Goal: Information Seeking & Learning: Learn about a topic

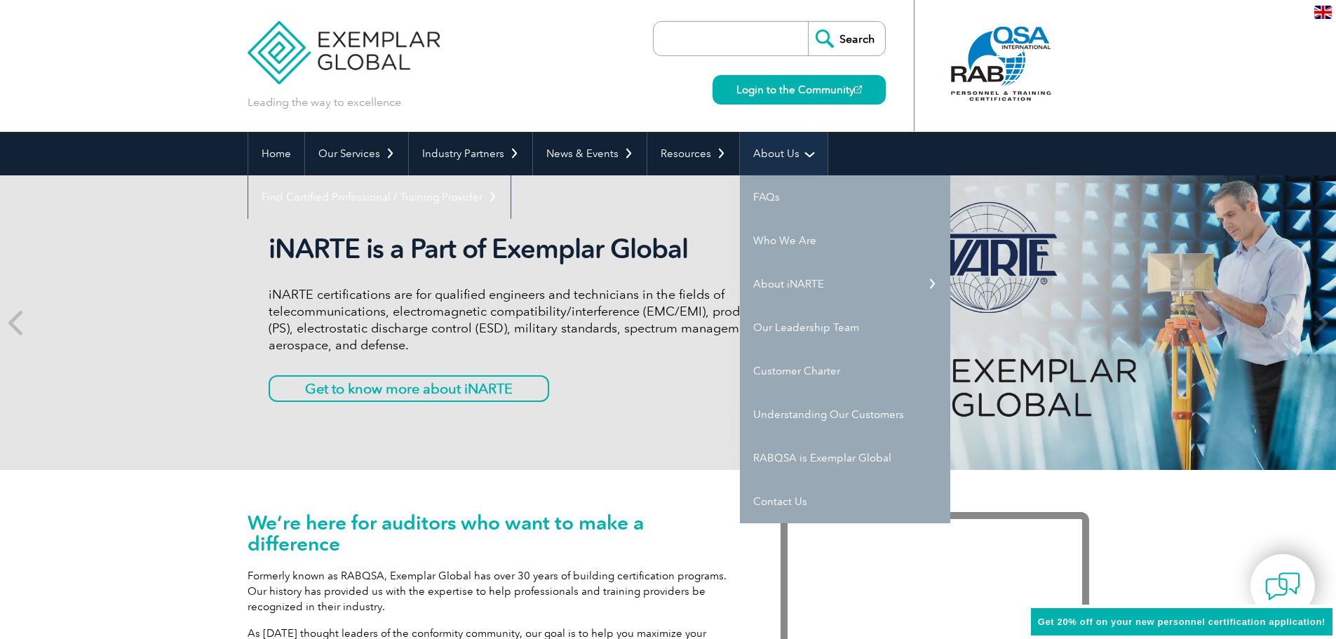
click at [773, 161] on link "About Us" at bounding box center [784, 153] width 88 height 43
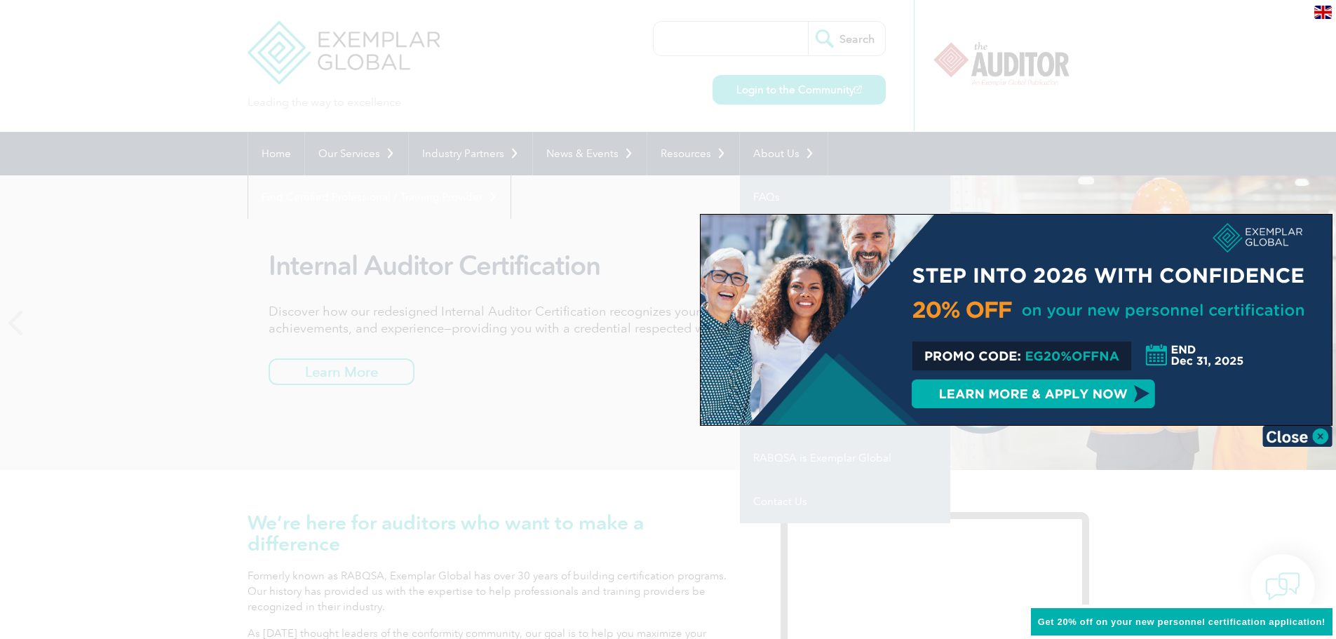
click at [750, 443] on div at bounding box center [668, 319] width 1336 height 639
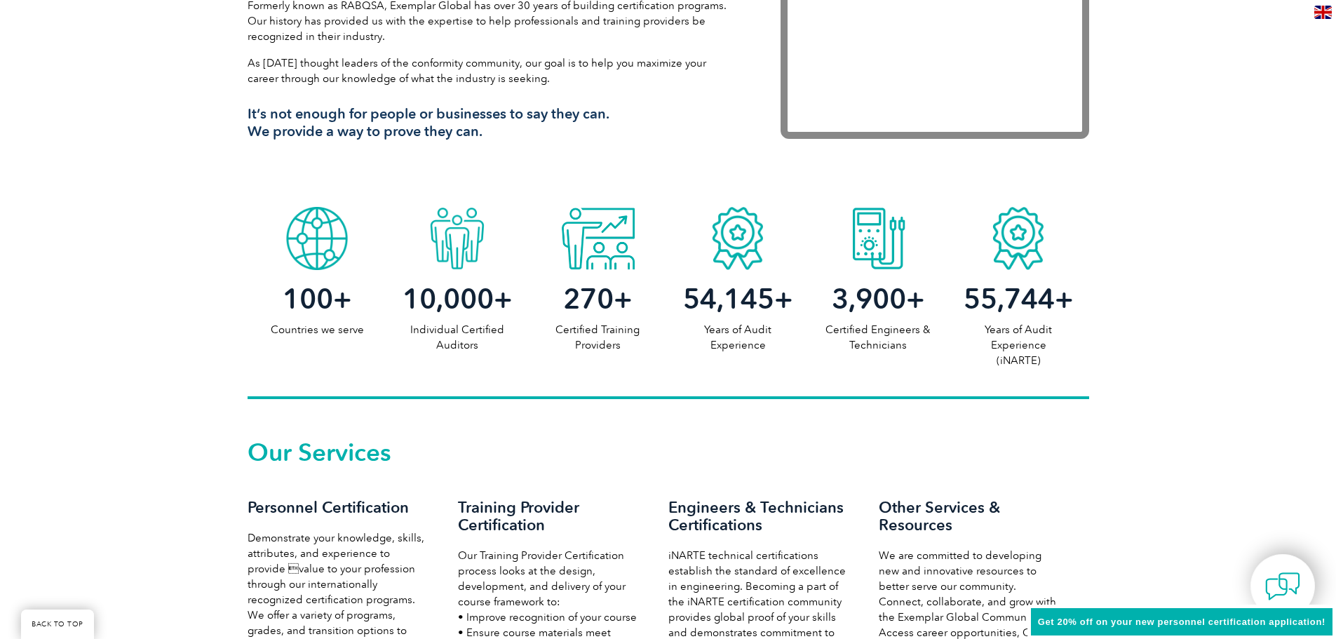
scroll to position [631, 0]
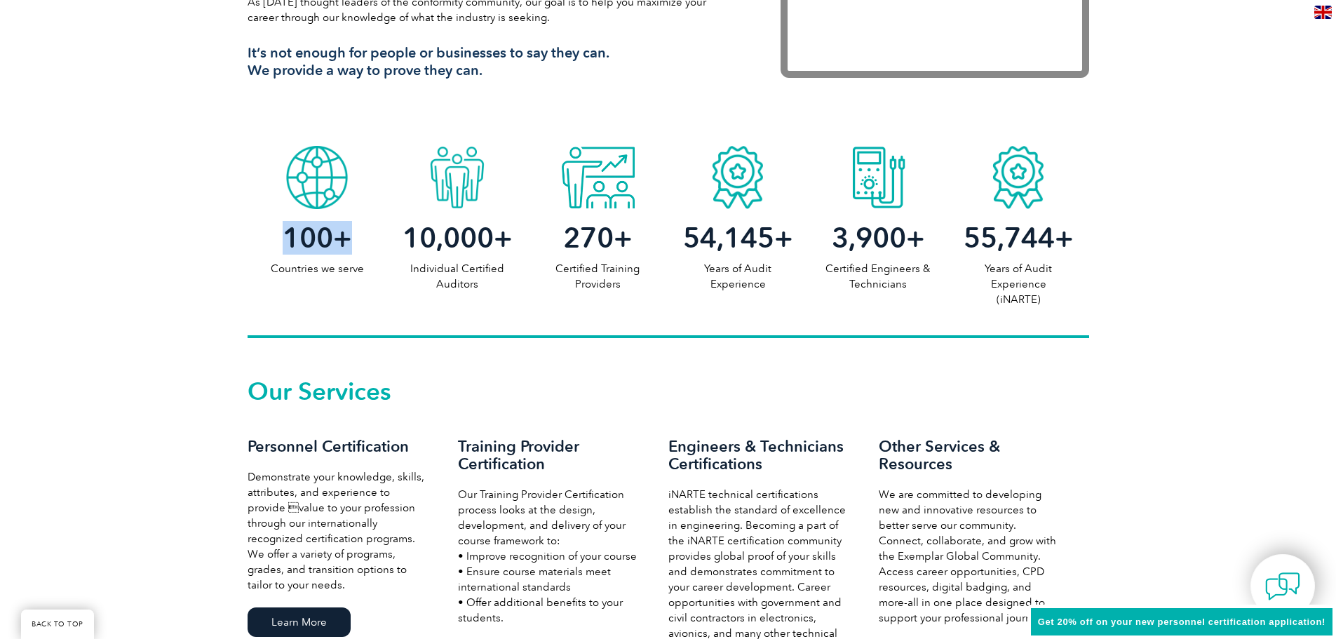
drag, startPoint x: 287, startPoint y: 245, endPoint x: 352, endPoint y: 243, distance: 65.2
click at [352, 243] on h2 "100 +" at bounding box center [318, 238] width 140 height 22
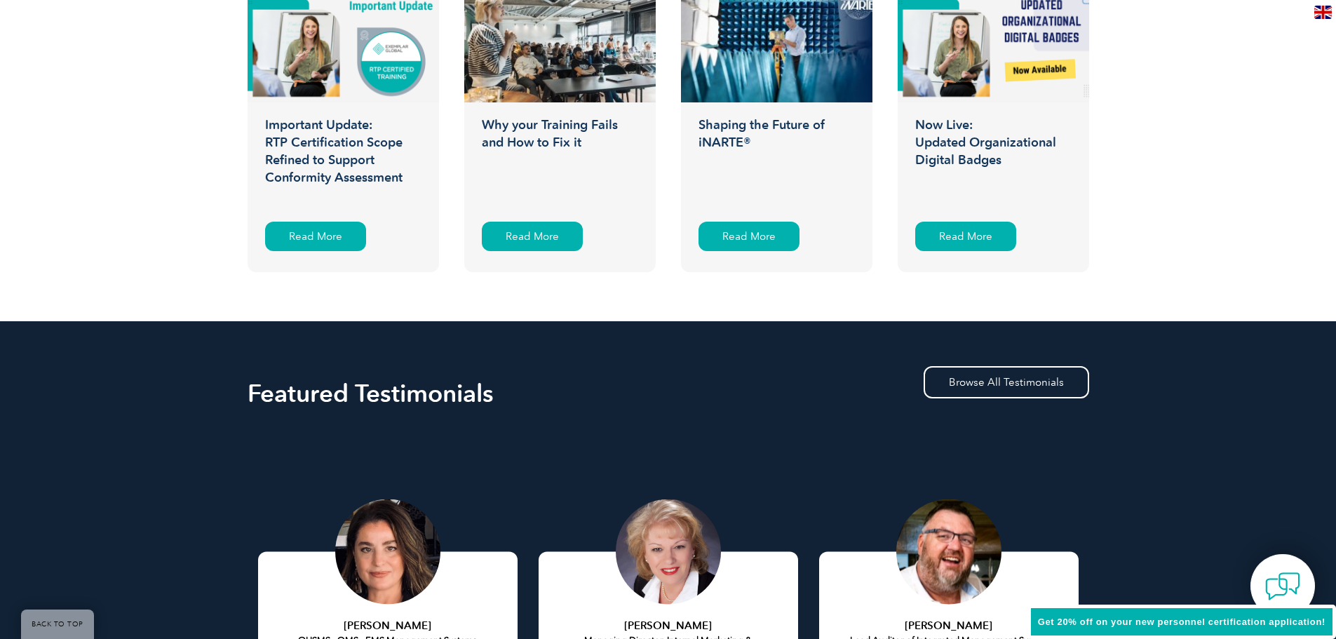
scroll to position [2665, 0]
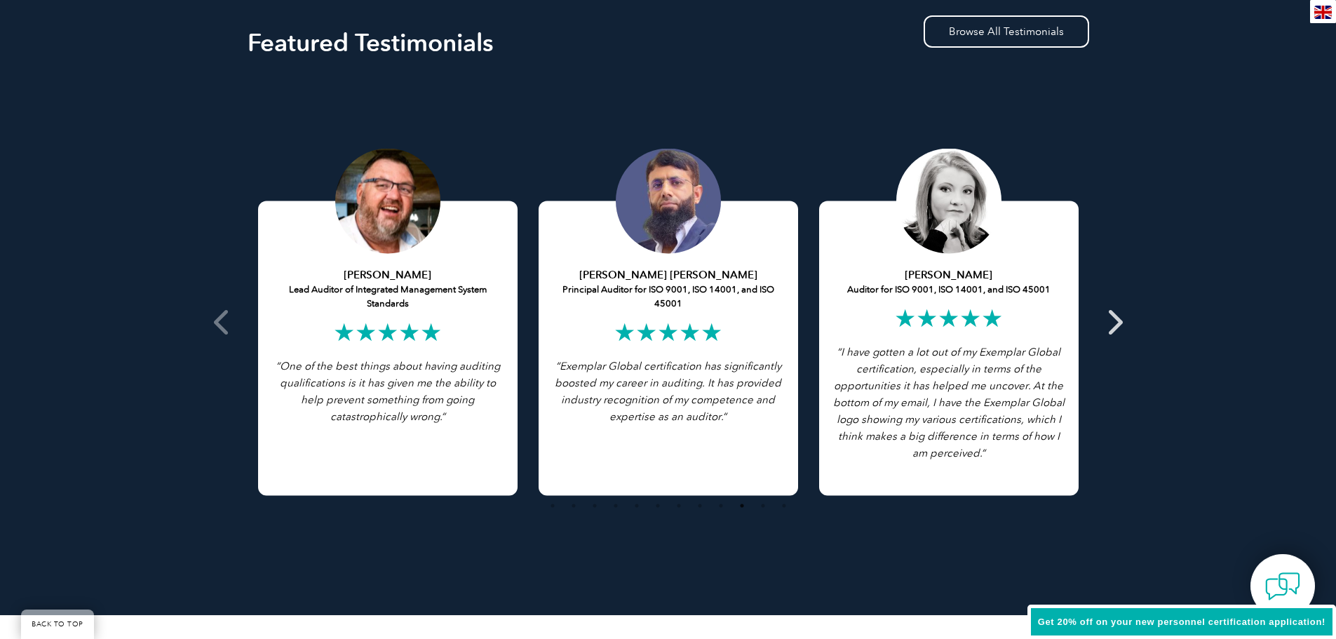
click at [1115, 322] on icon at bounding box center [1114, 322] width 18 height 0
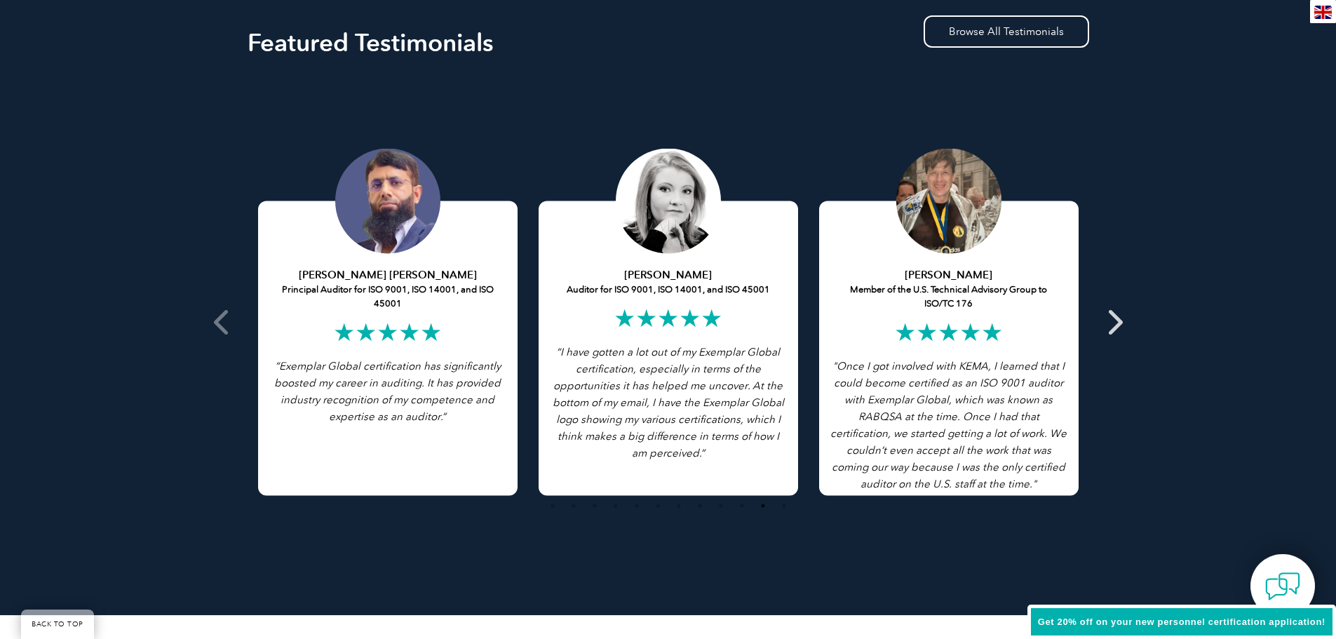
click at [1110, 322] on icon at bounding box center [1114, 322] width 18 height 0
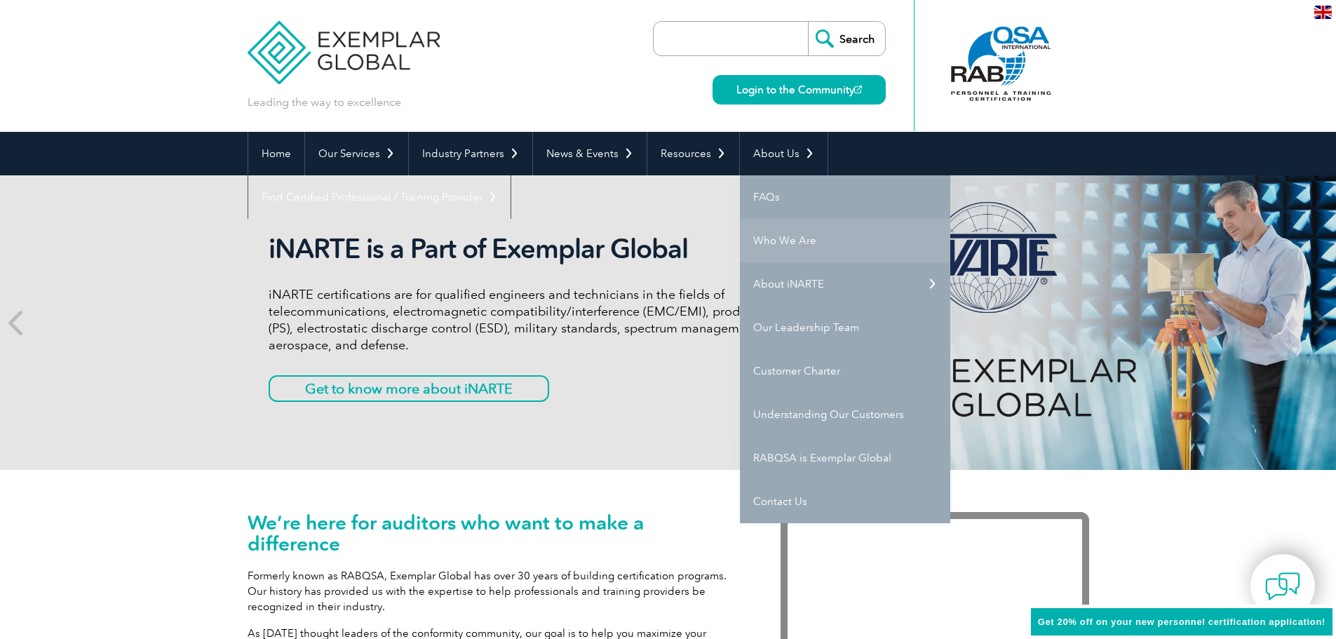
click at [768, 246] on link "Who We Are" at bounding box center [845, 240] width 210 height 43
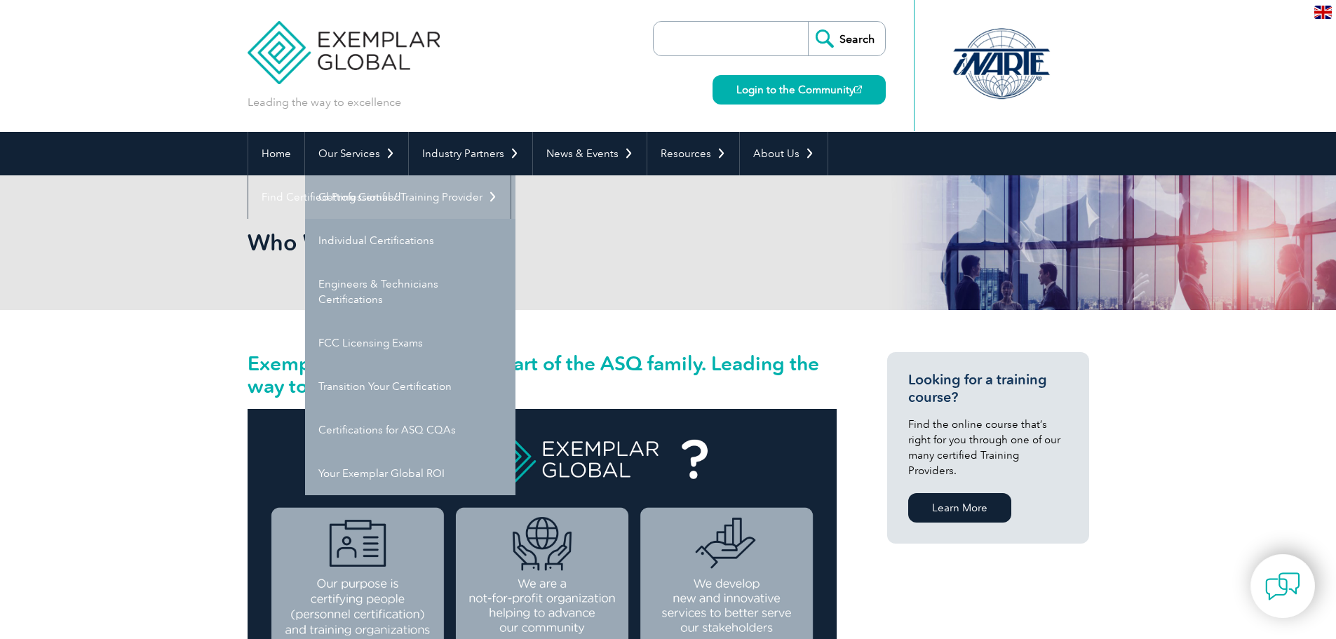
click at [377, 190] on link "Getting Certified" at bounding box center [410, 196] width 210 height 43
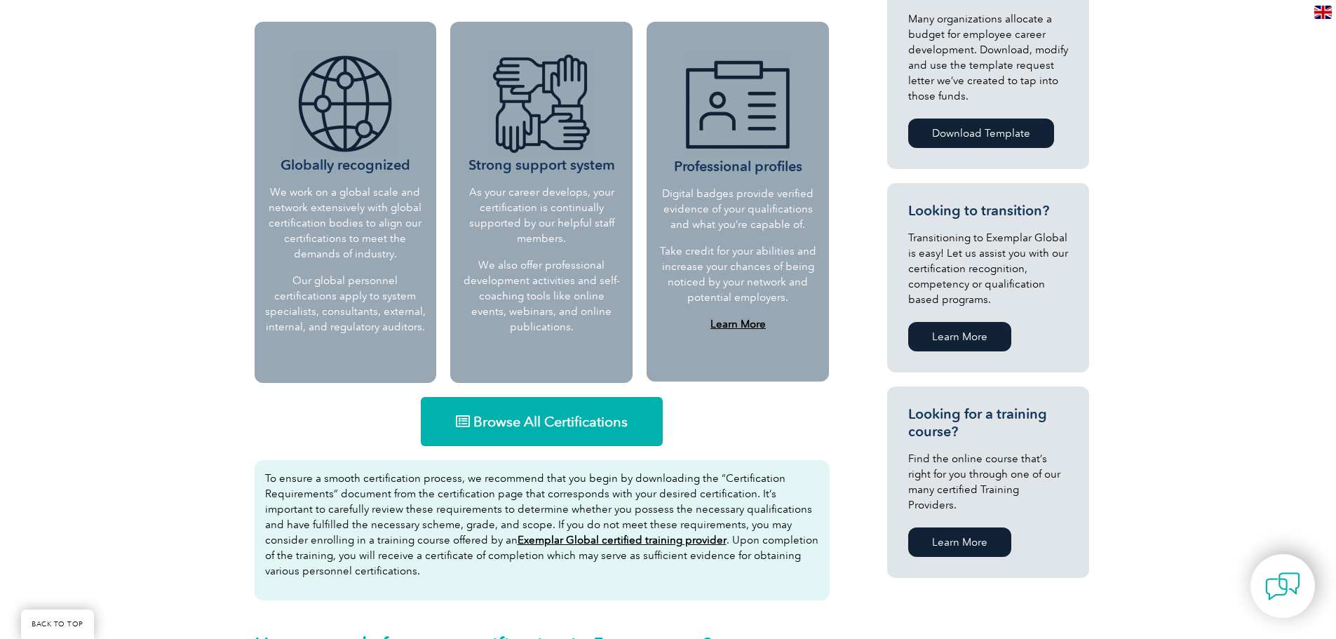
scroll to position [631, 0]
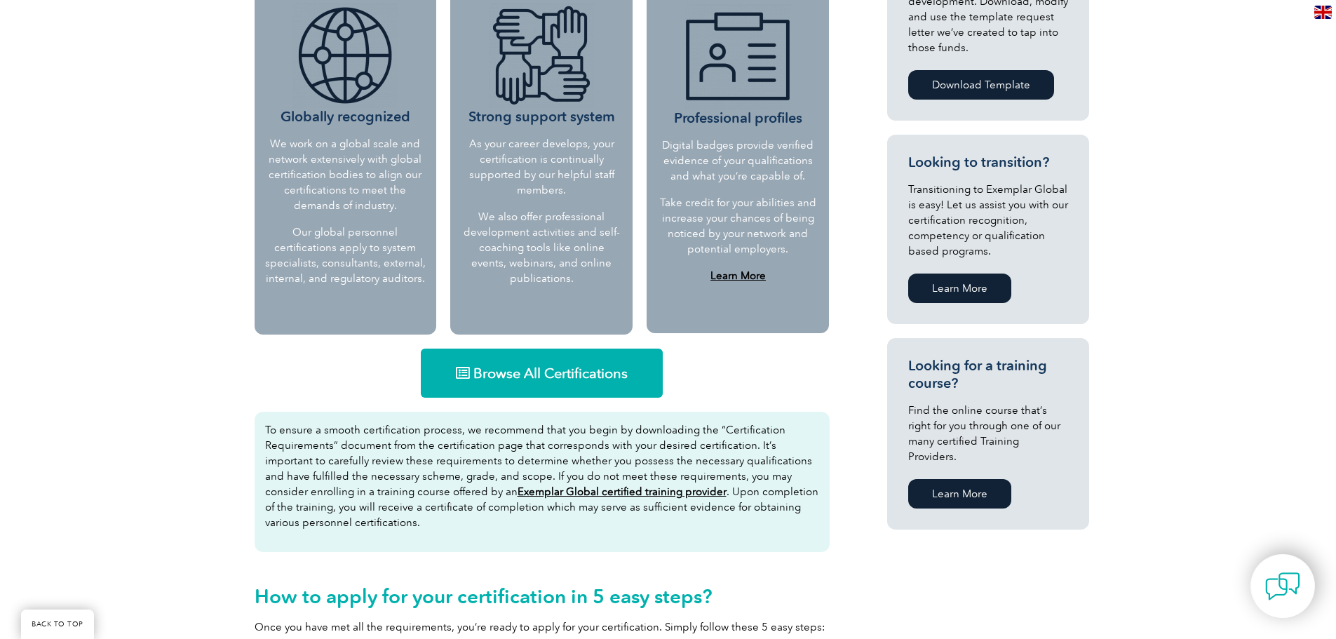
click at [458, 371] on icon at bounding box center [463, 373] width 14 height 14
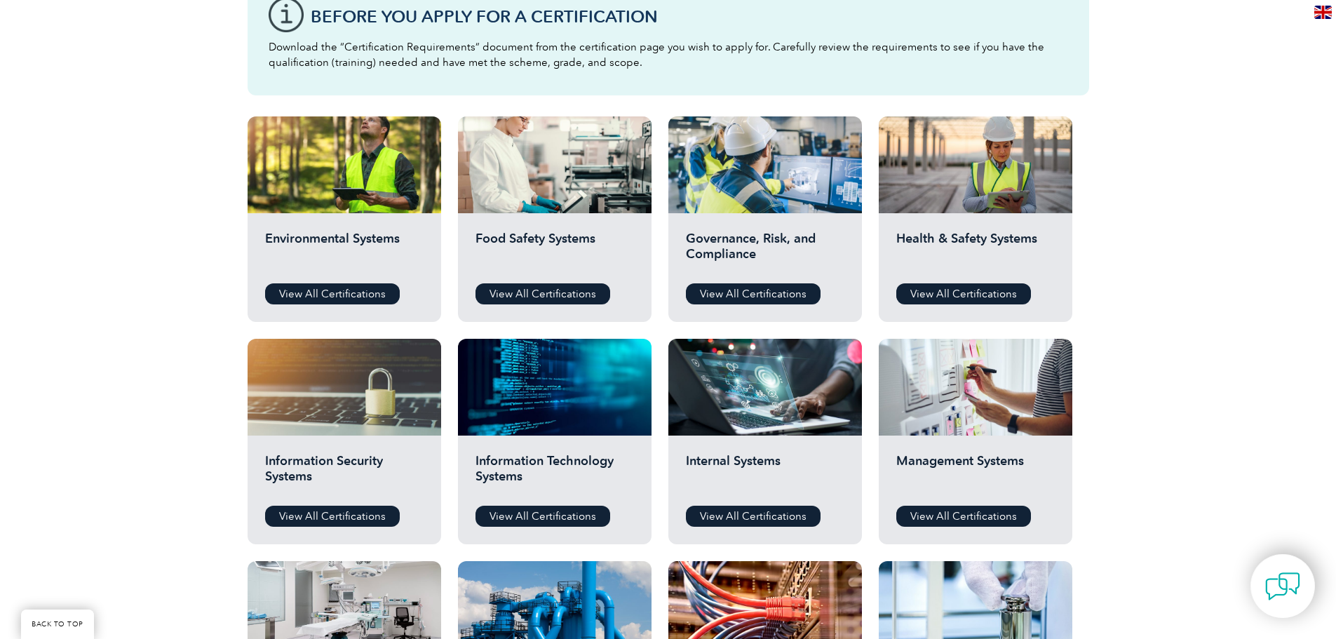
scroll to position [421, 0]
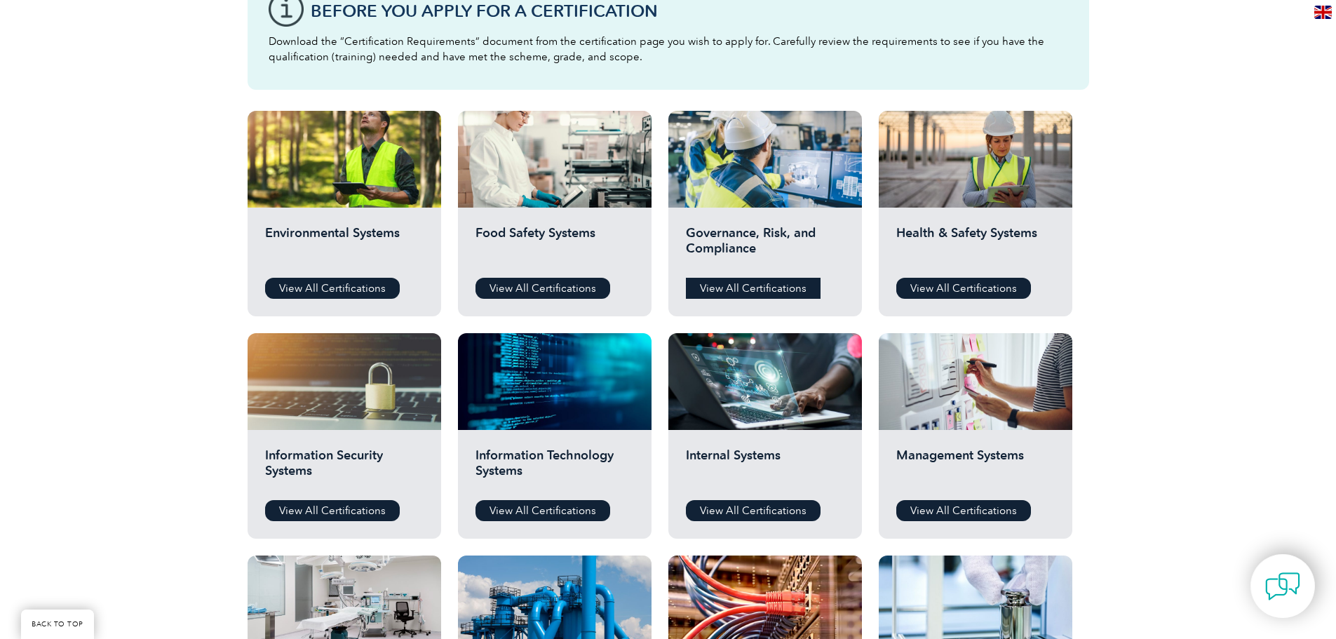
click at [768, 293] on link "View All Certifications" at bounding box center [753, 288] width 135 height 21
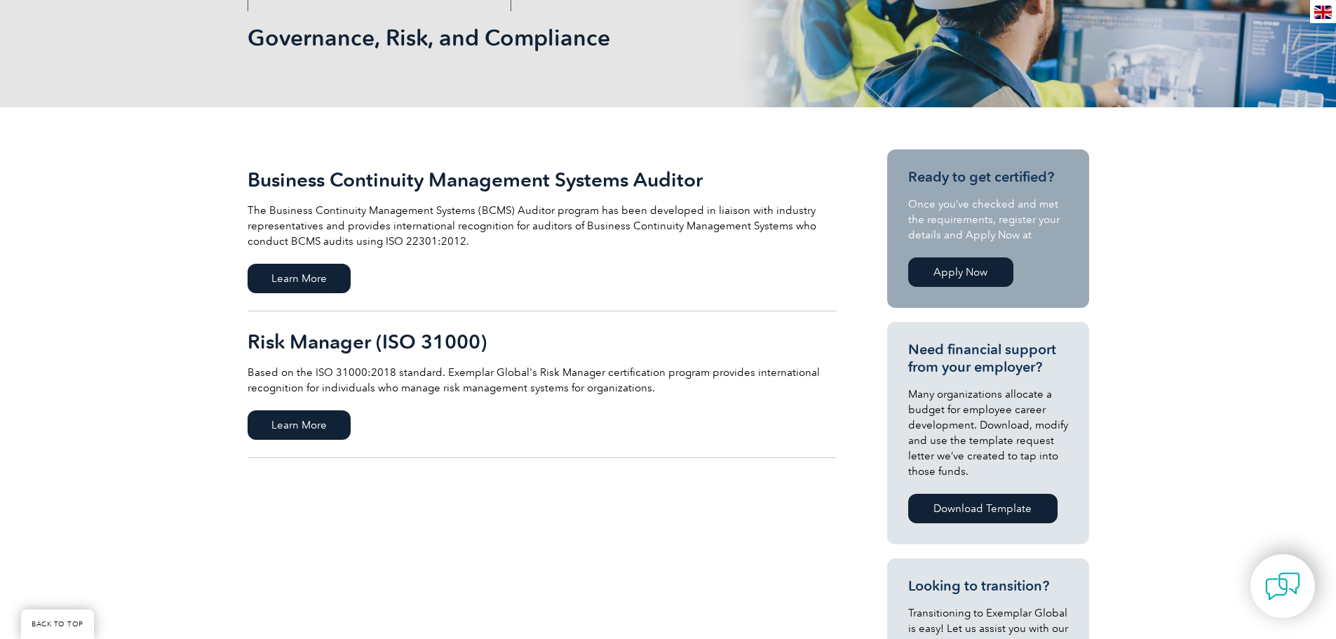
scroll to position [210, 0]
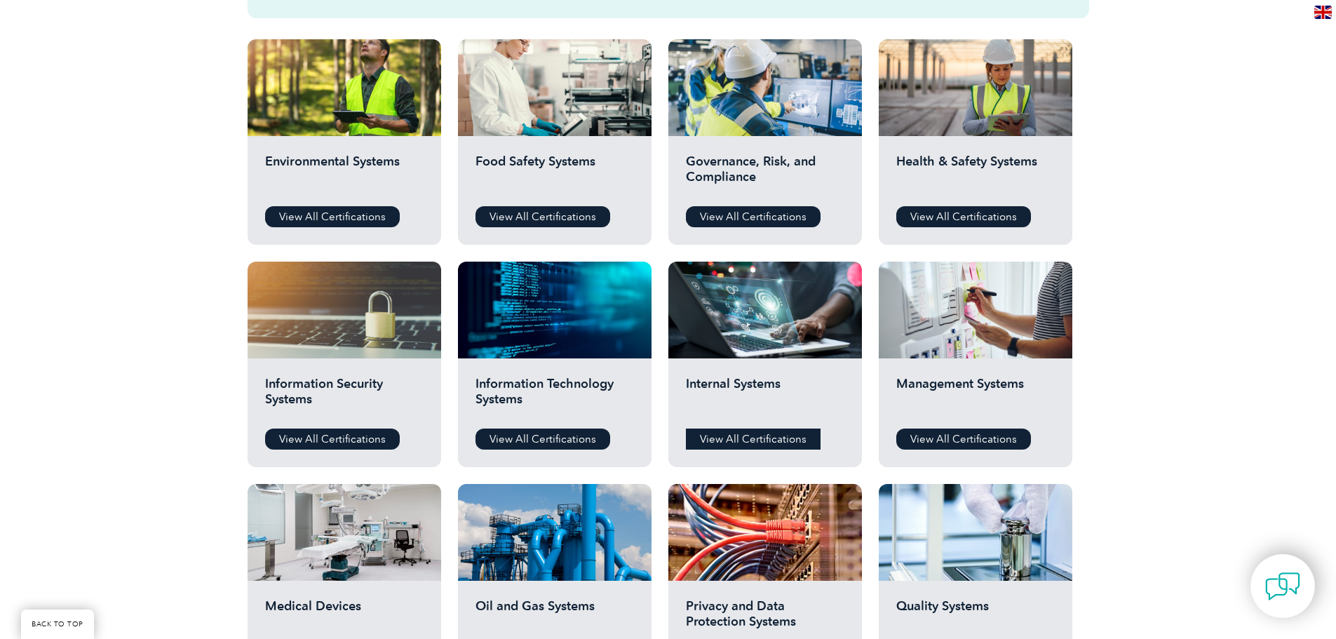
scroll to position [561, 0]
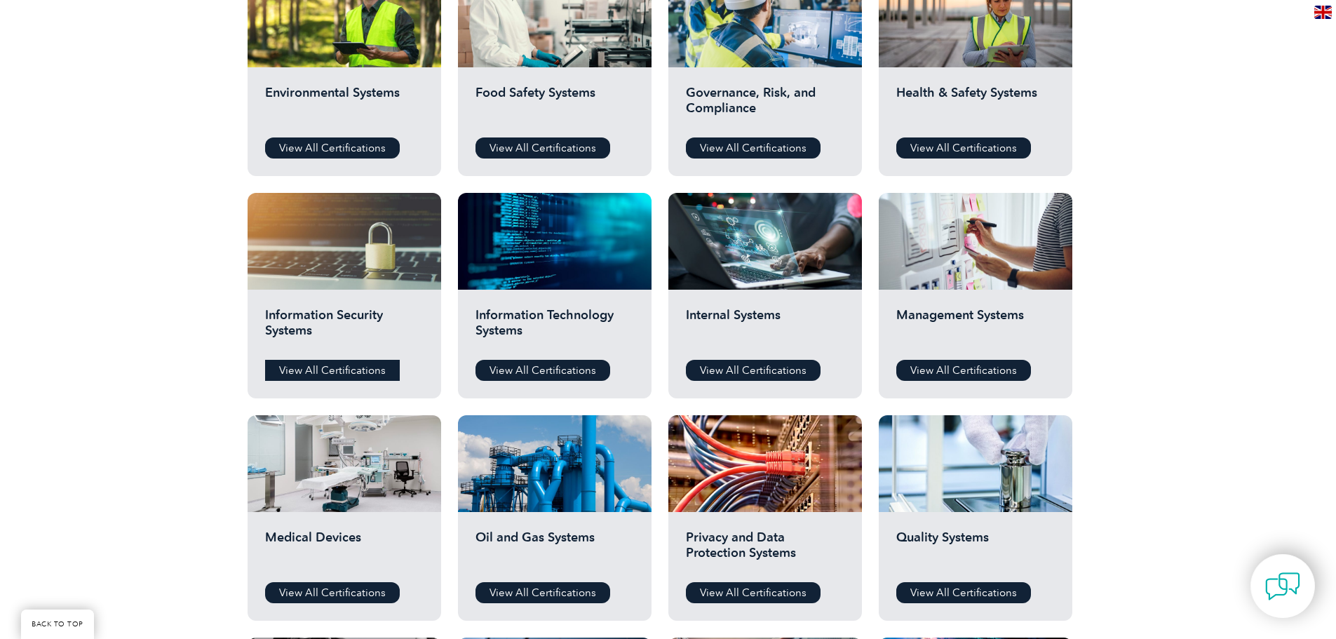
click at [346, 367] on link "View All Certifications" at bounding box center [332, 370] width 135 height 21
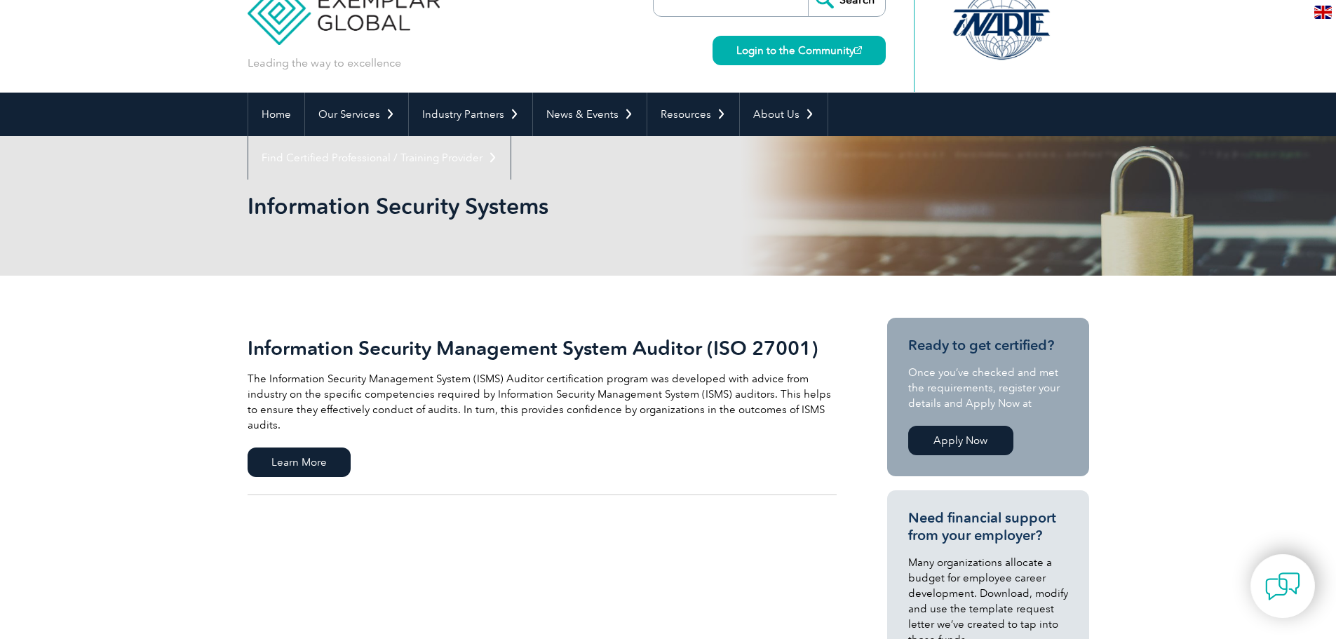
scroll to position [70, 0]
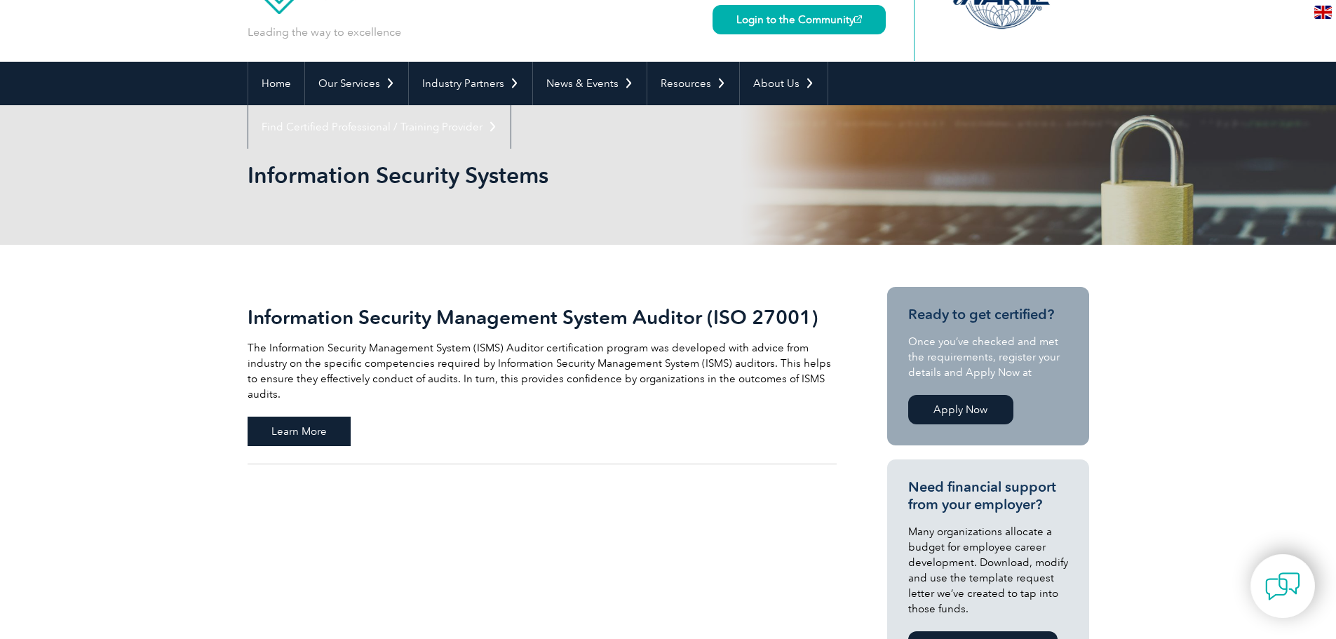
click at [329, 417] on span "Learn More" at bounding box center [299, 431] width 103 height 29
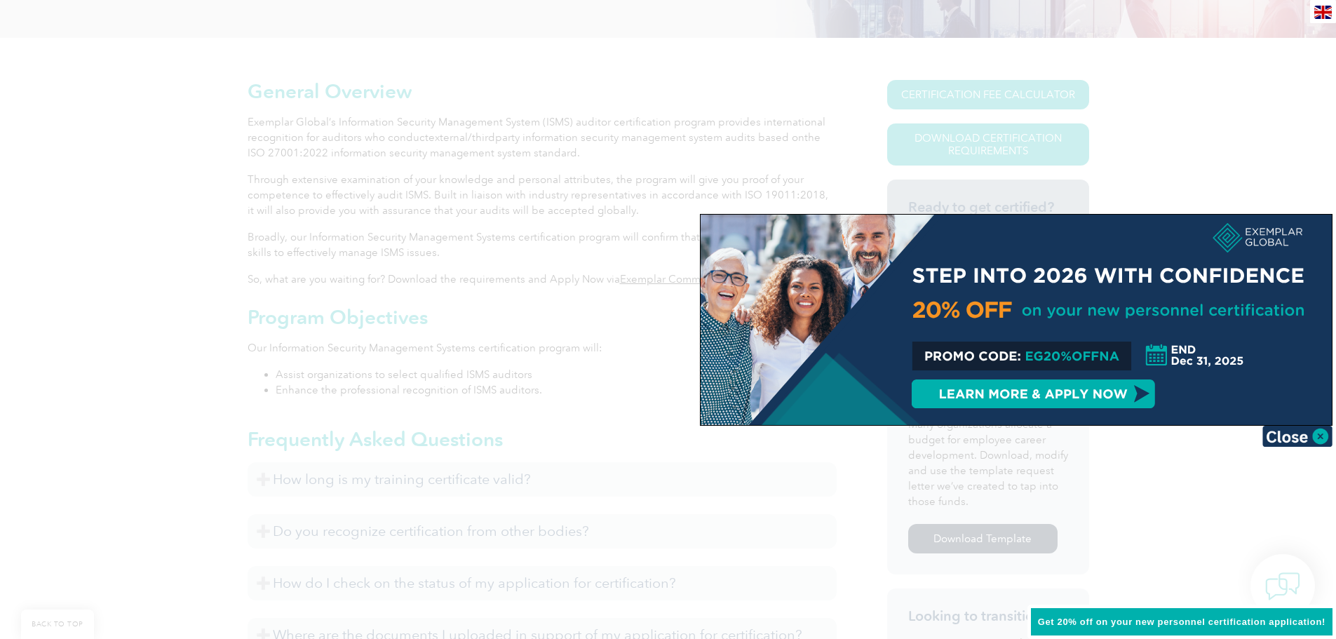
scroll to position [351, 0]
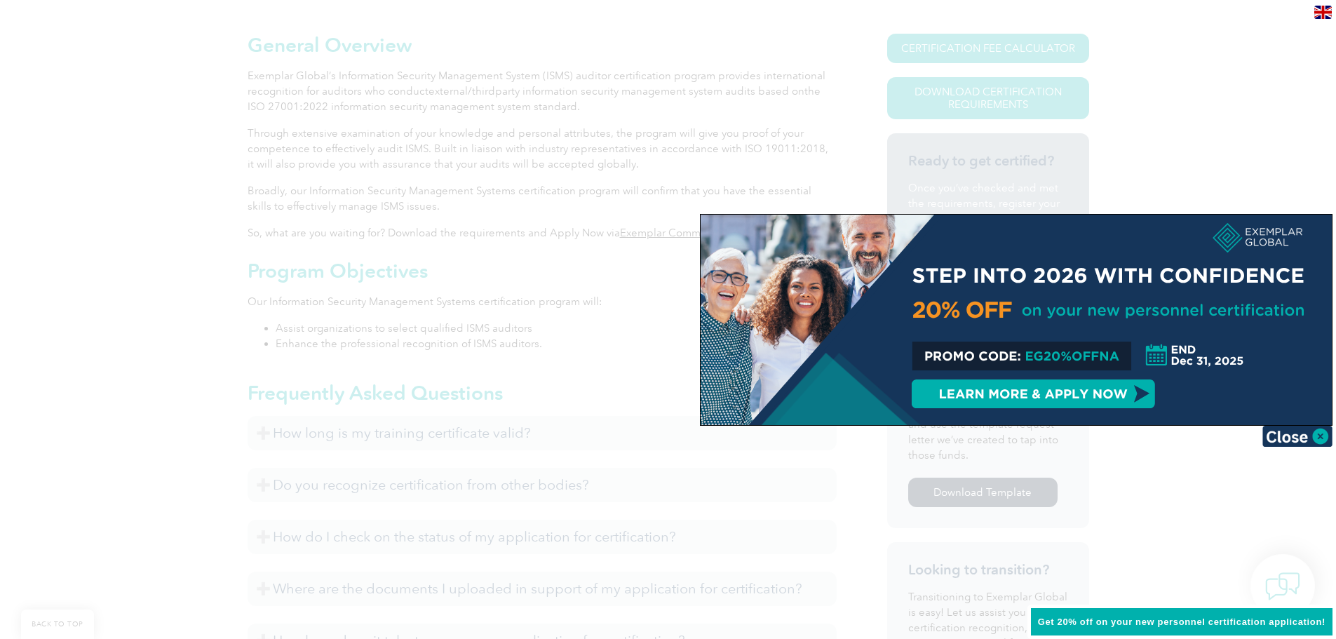
click at [1288, 183] on div at bounding box center [668, 319] width 1336 height 639
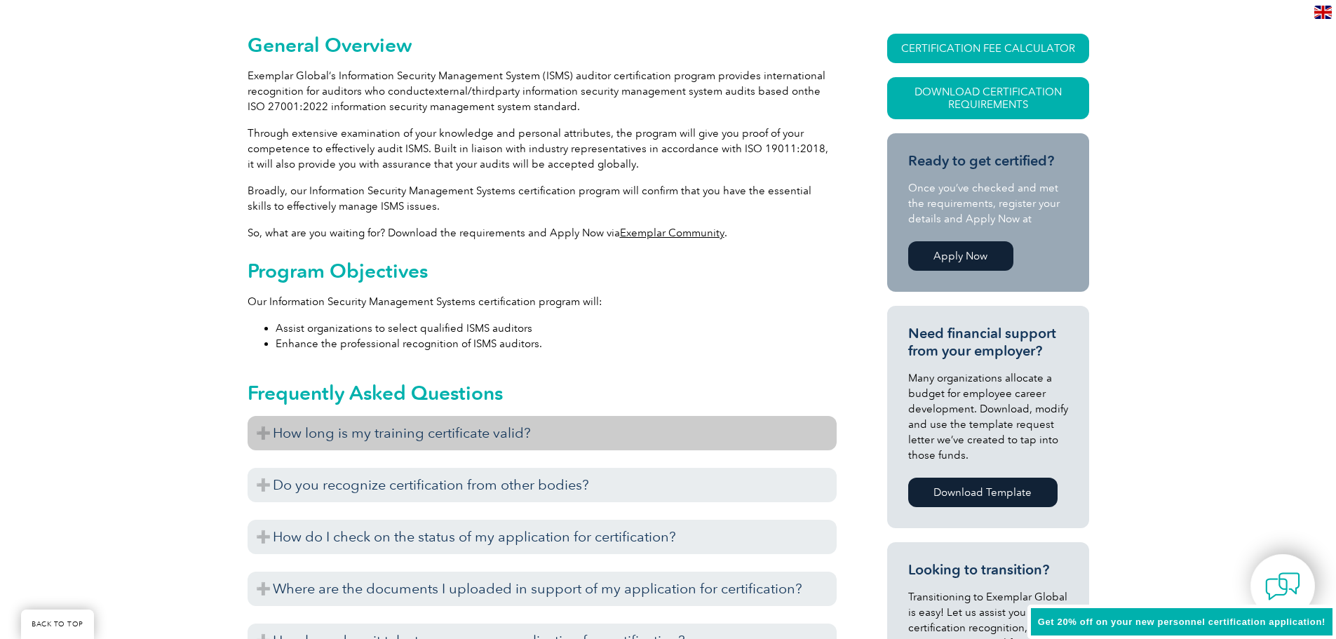
click at [342, 433] on h3 "How long is my training certificate valid?" at bounding box center [542, 433] width 589 height 34
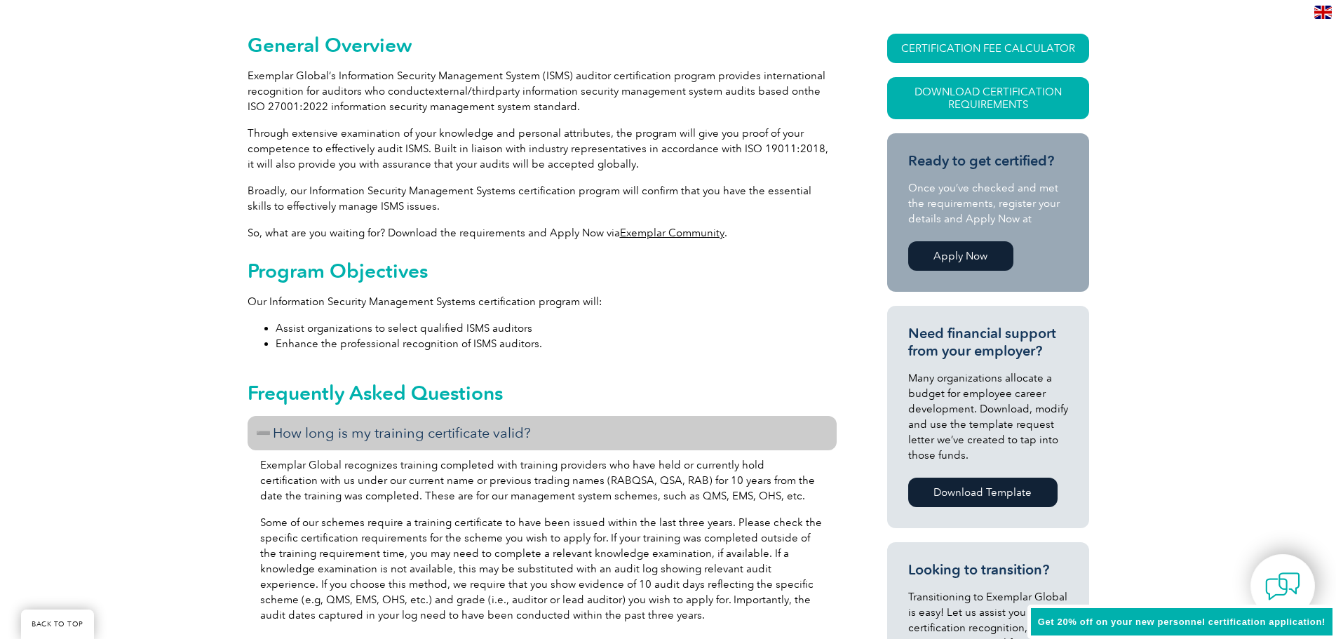
scroll to position [421, 0]
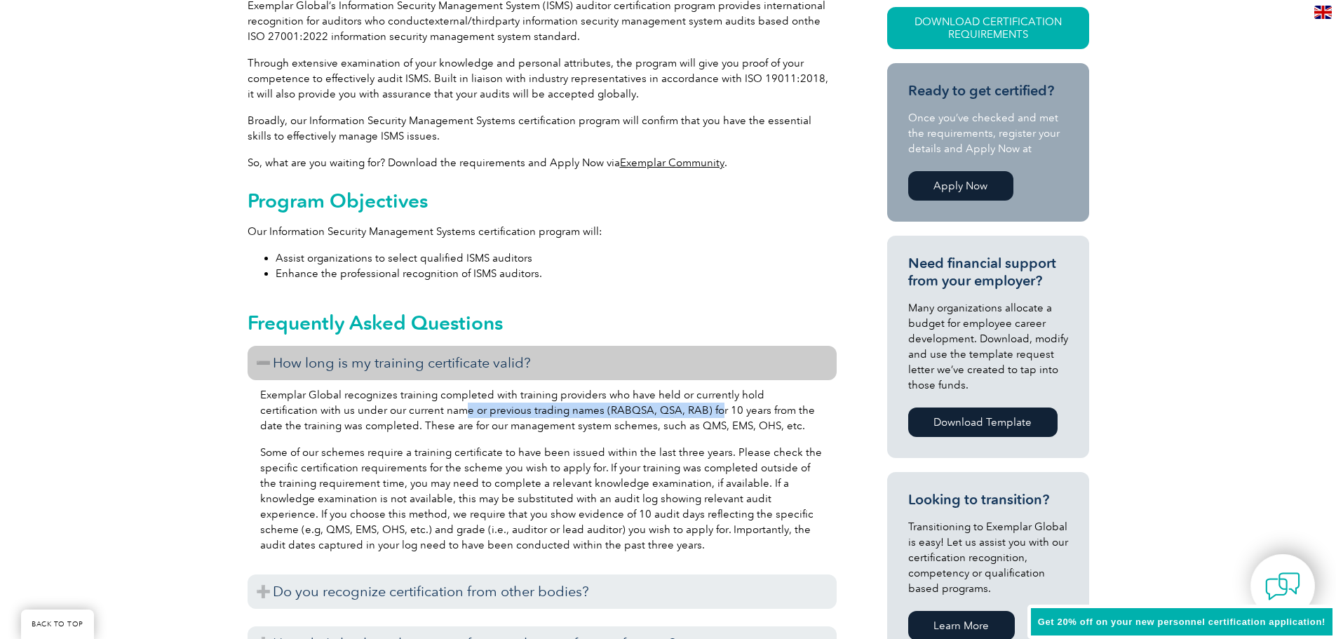
drag, startPoint x: 402, startPoint y: 404, endPoint x: 652, endPoint y: 405, distance: 249.7
click at [652, 405] on p "Exemplar Global recognizes training completed with training providers who have …" at bounding box center [542, 410] width 564 height 46
click at [787, 448] on p "Some of our schemes require a training certificate to have been issued within t…" at bounding box center [542, 499] width 564 height 108
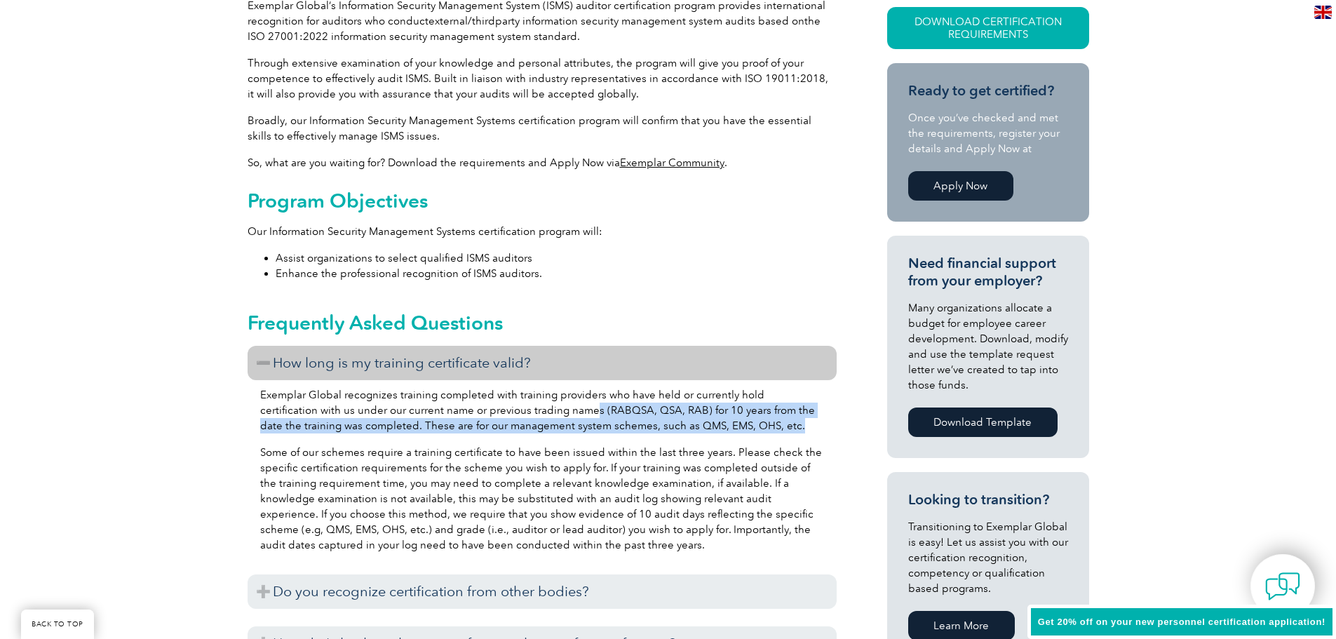
drag, startPoint x: 535, startPoint y: 411, endPoint x: 782, endPoint y: 424, distance: 247.9
click at [782, 424] on p "Exemplar Global recognizes training completed with training providers who have …" at bounding box center [542, 410] width 564 height 46
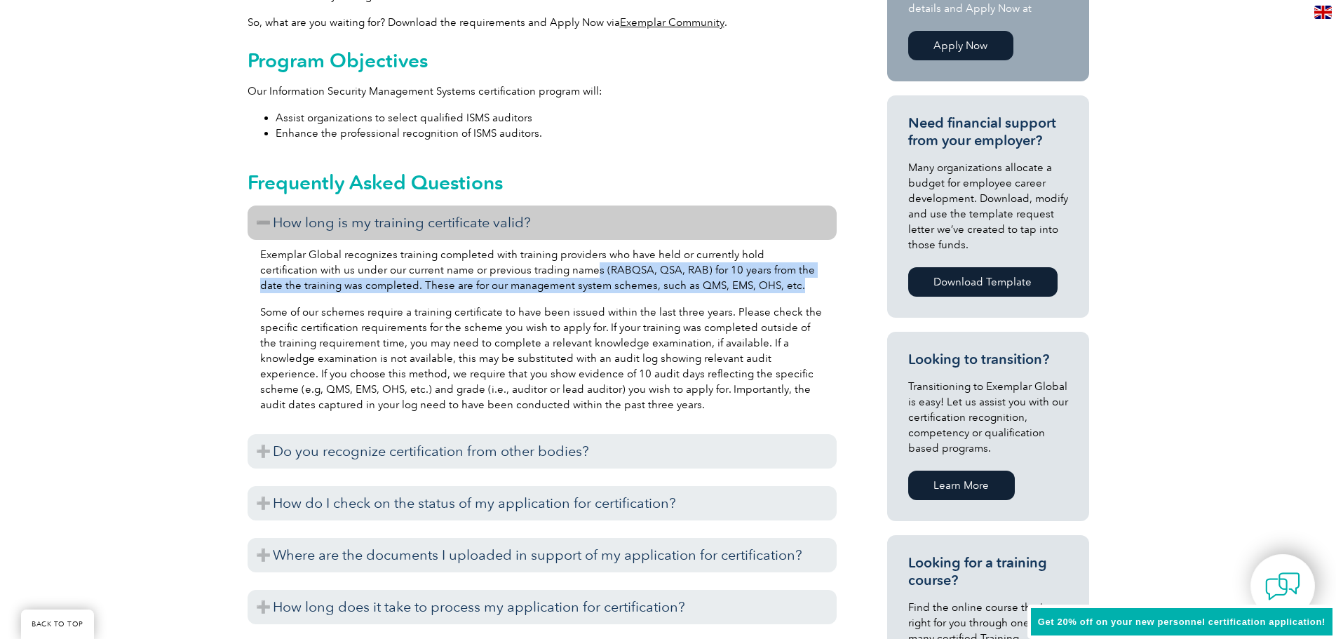
scroll to position [631, 0]
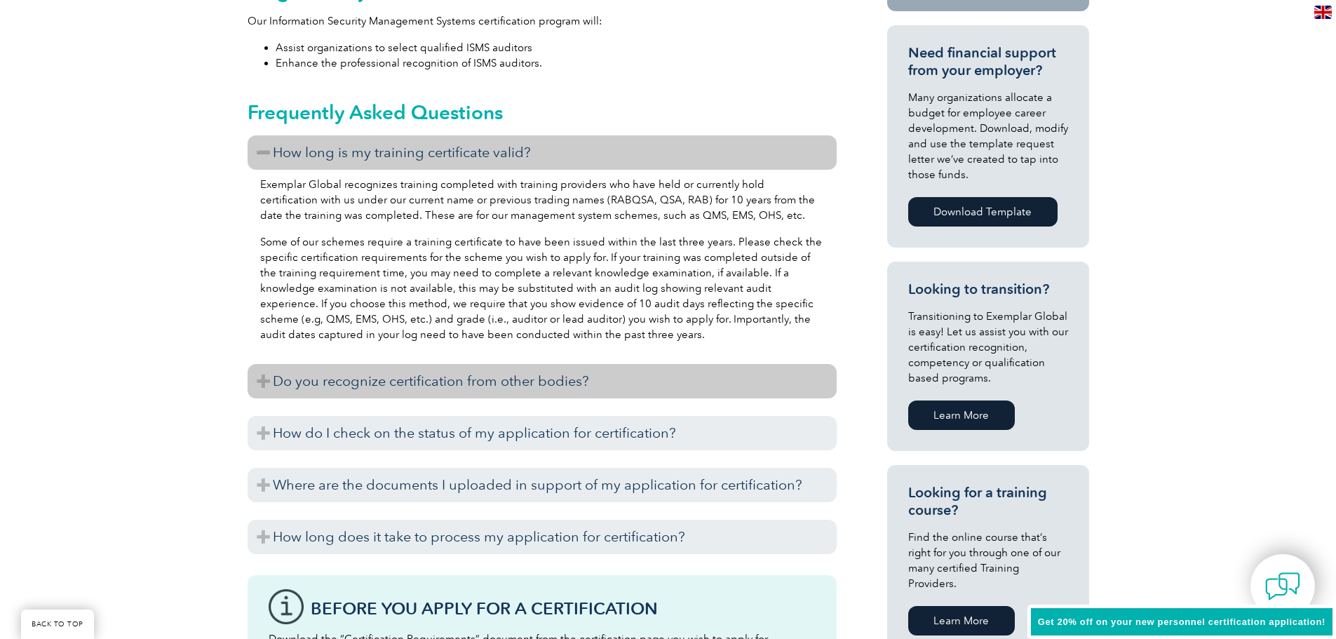
click at [600, 378] on h3 "Do you recognize certification from other bodies?" at bounding box center [542, 381] width 589 height 34
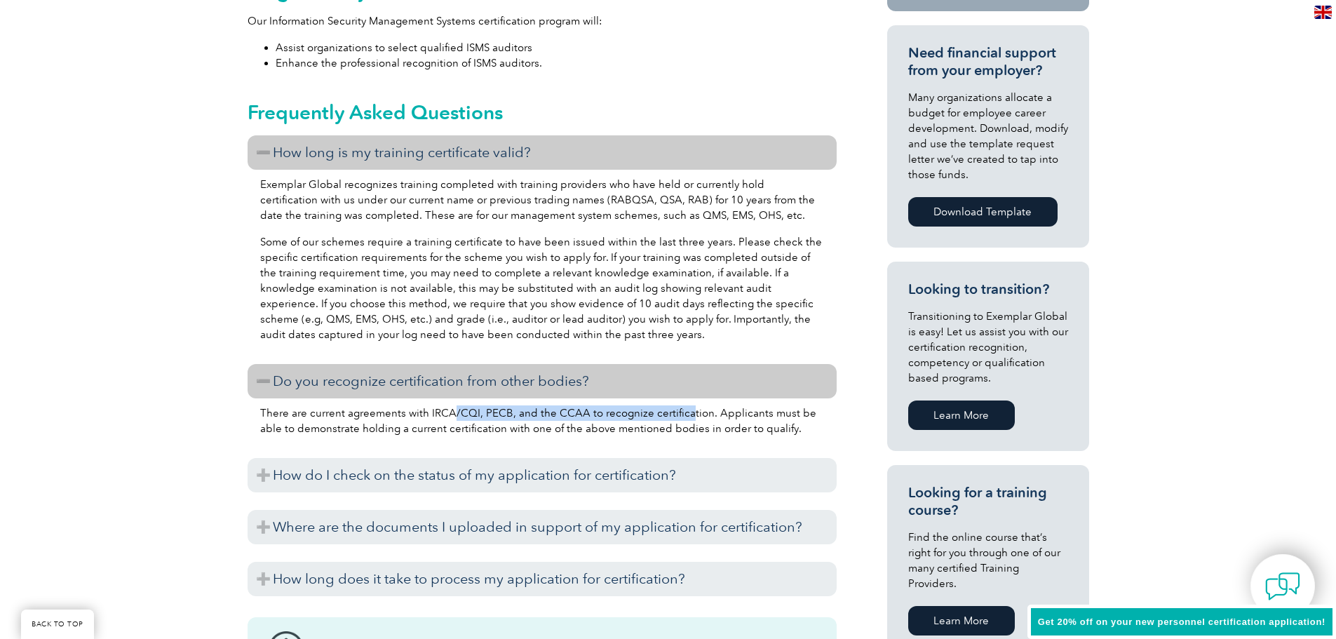
drag, startPoint x: 453, startPoint y: 413, endPoint x: 680, endPoint y: 414, distance: 226.6
click at [680, 414] on p "There are current agreements with IRCA/CQI, PECB, and the CCAA to recognize cer…" at bounding box center [542, 420] width 564 height 31
click at [661, 440] on div "There are current agreements with IRCA/CQI, PECB, and the CCAA to recognize cer…" at bounding box center [542, 422] width 589 height 49
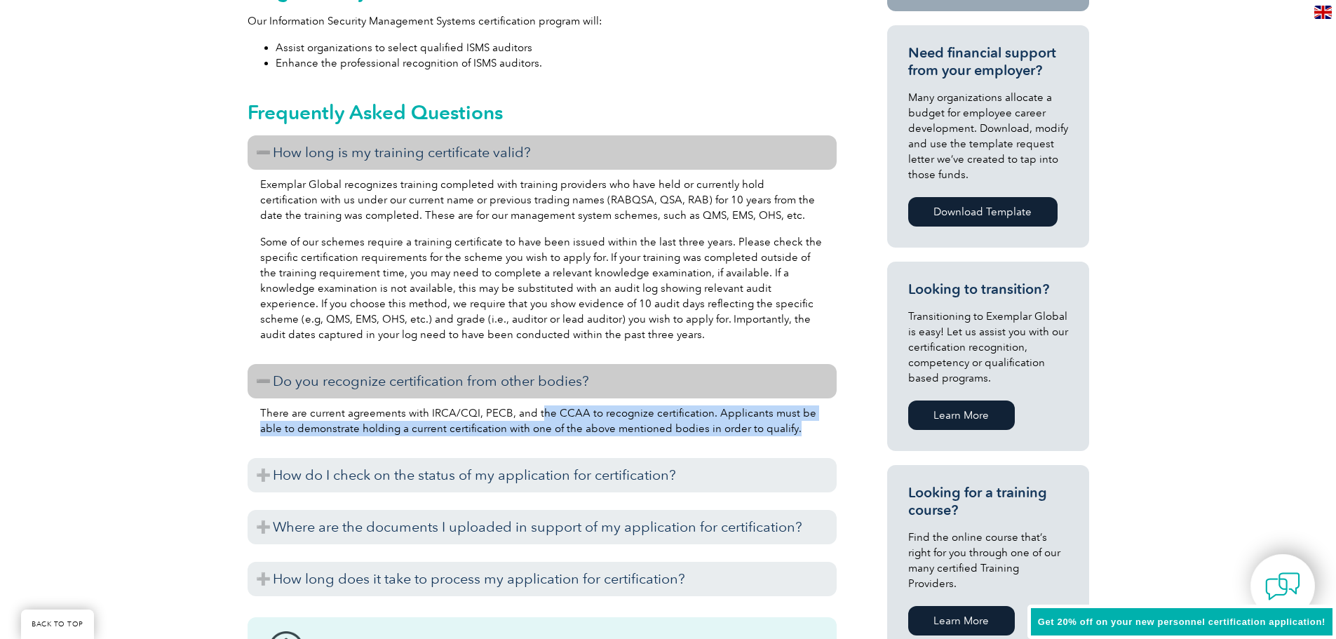
drag, startPoint x: 537, startPoint y: 415, endPoint x: 818, endPoint y: 431, distance: 281.7
click at [818, 431] on p "There are current agreements with IRCA/CQI, PECB, and the CCAA to recognize cer…" at bounding box center [542, 420] width 564 height 31
click at [525, 429] on p "There are current agreements with IRCA/CQI, PECB, and the CCAA to recognize cer…" at bounding box center [542, 420] width 564 height 31
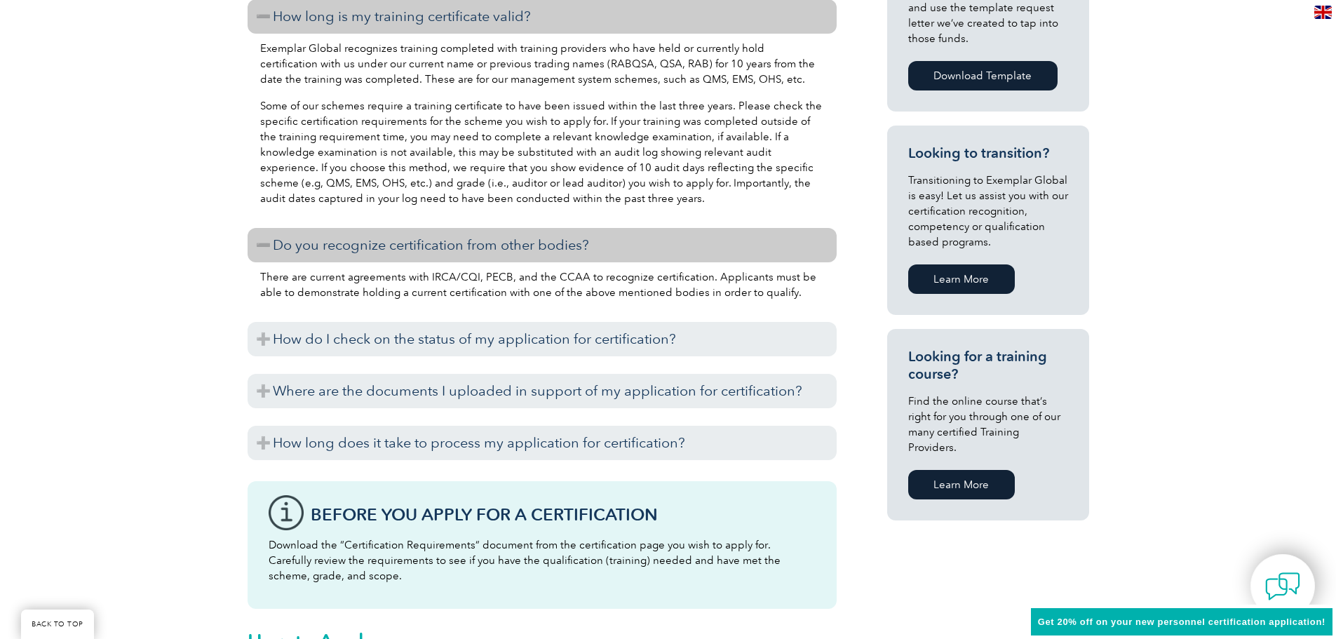
scroll to position [842, 0]
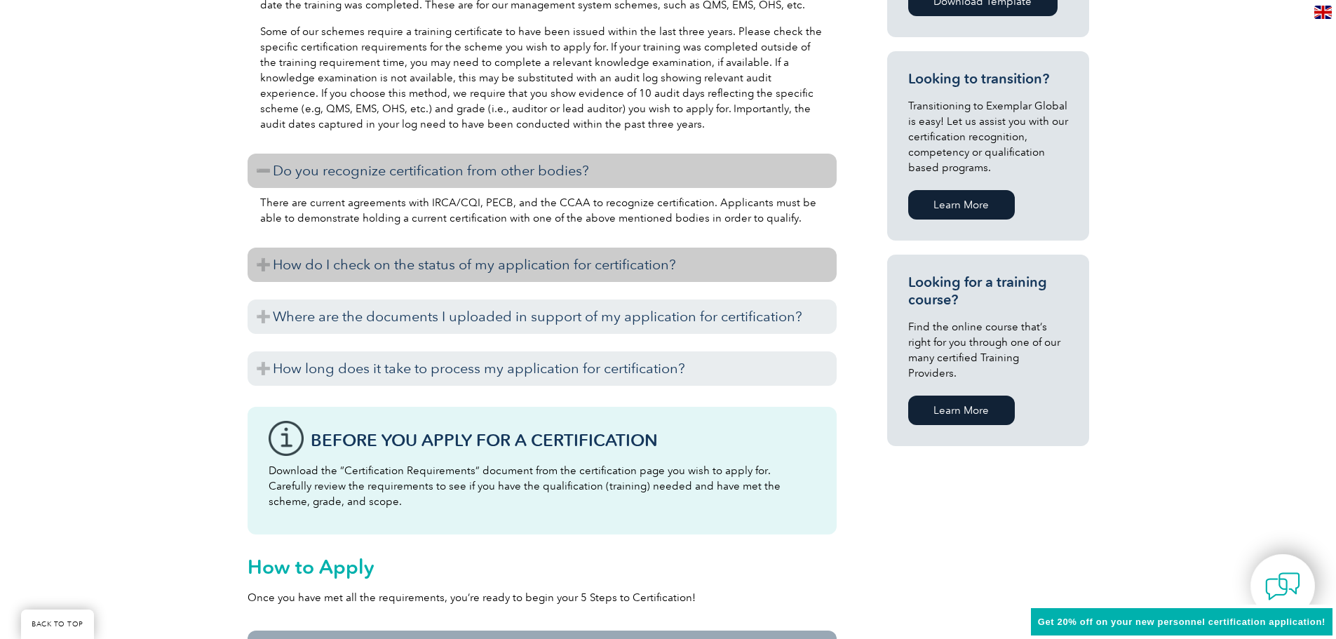
click at [424, 267] on h3 "How do I check on the status of my application for certification?" at bounding box center [542, 265] width 589 height 34
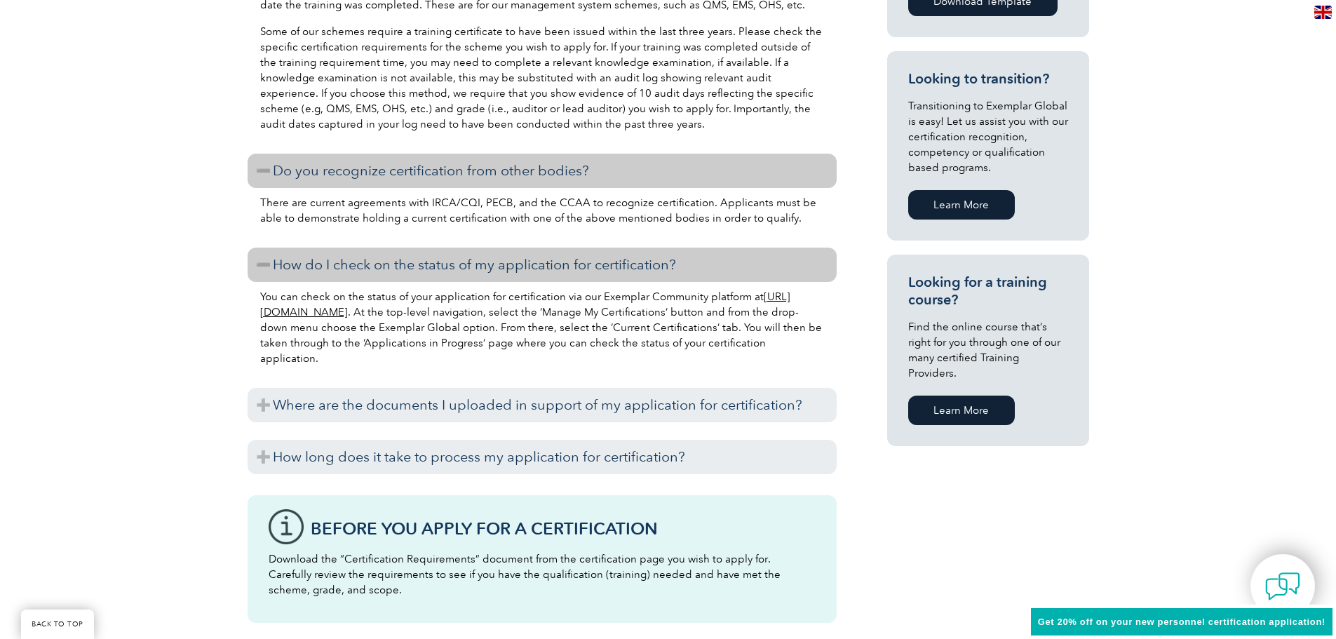
click at [390, 315] on link "[URL][DOMAIN_NAME]" at bounding box center [525, 304] width 530 height 28
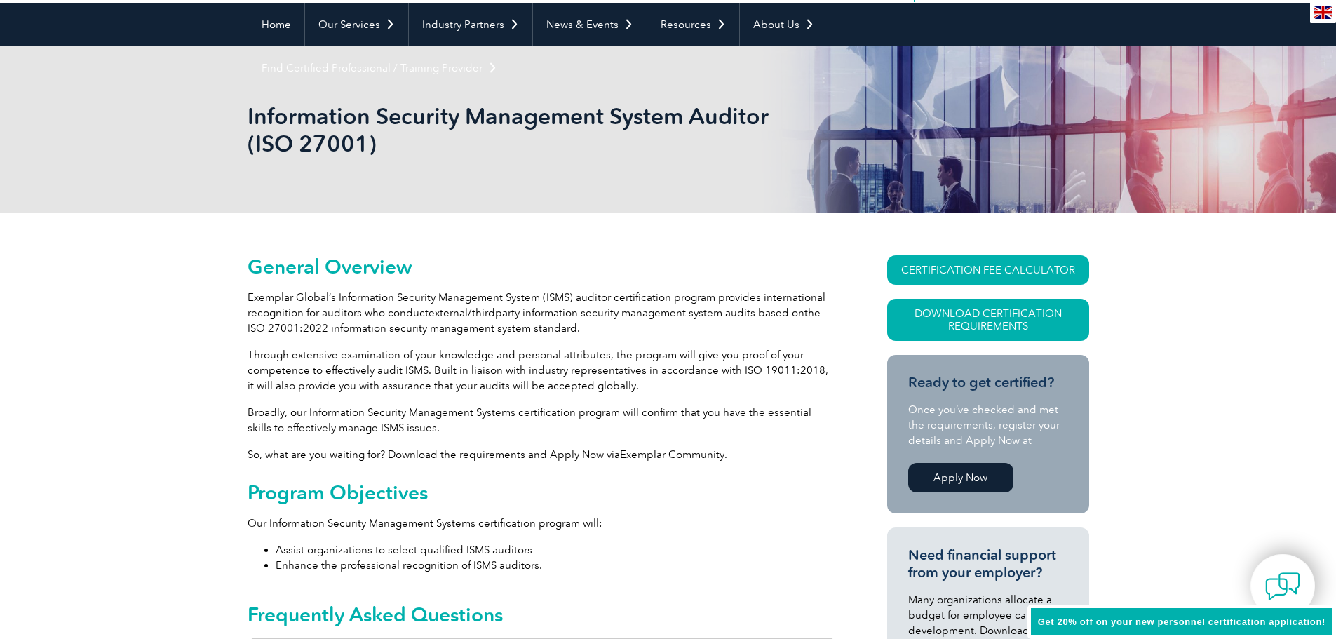
scroll to position [70, 0]
